Goal: Information Seeking & Learning: Learn about a topic

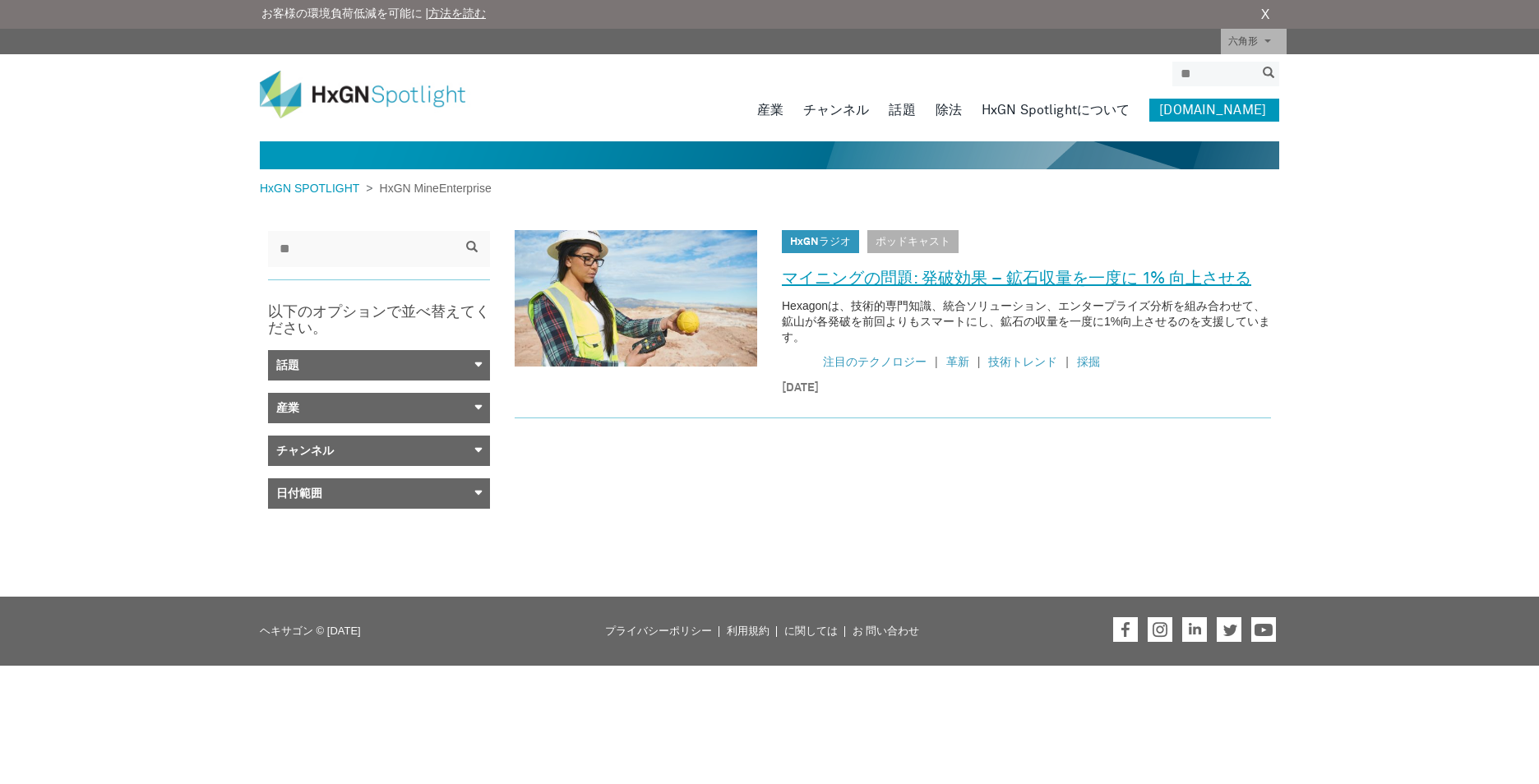
click at [992, 280] on link "マイニングの問題: 発破効果 – 鉱石収量を一度に 1% 向上させる" at bounding box center [1016, 279] width 469 height 27
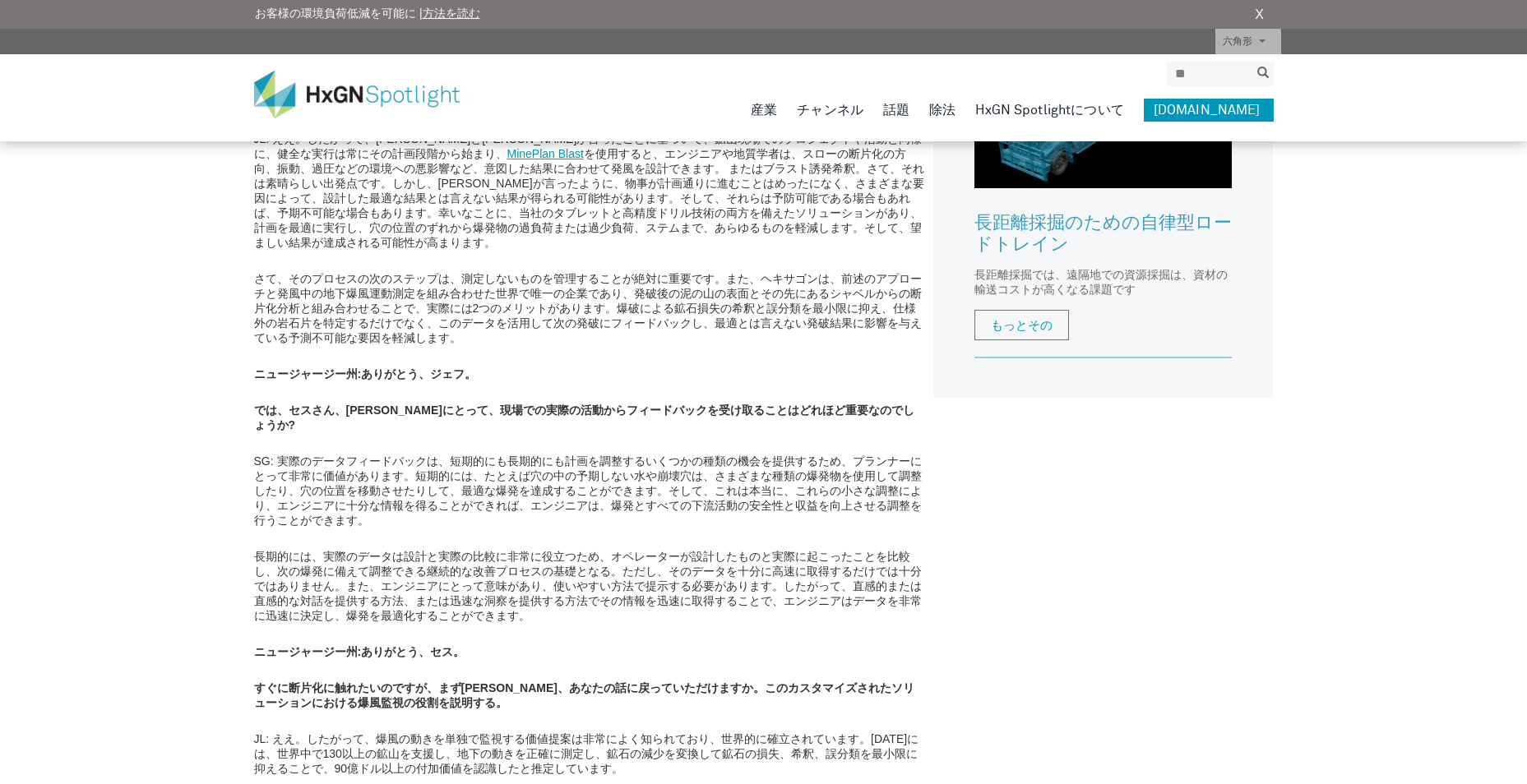
scroll to position [1232, 0]
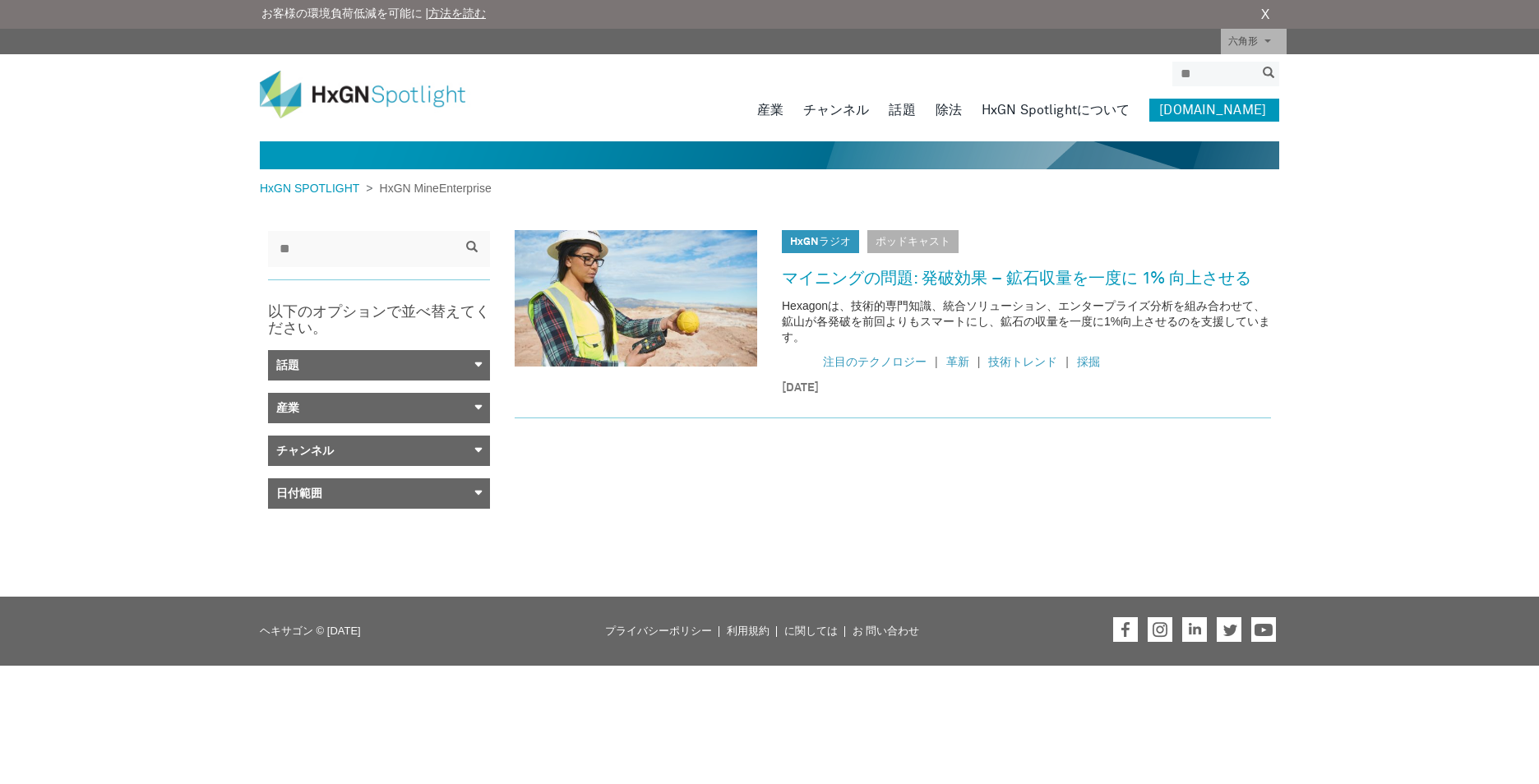
click at [323, 97] on img at bounding box center [374, 94] width 230 height 48
